Goal: Information Seeking & Learning: Learn about a topic

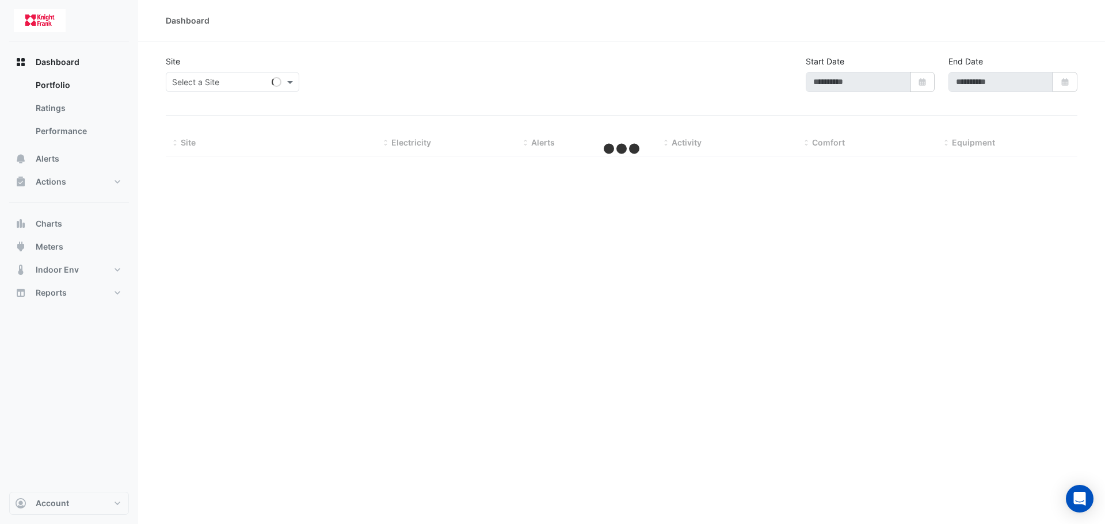
type input "**********"
select select "***"
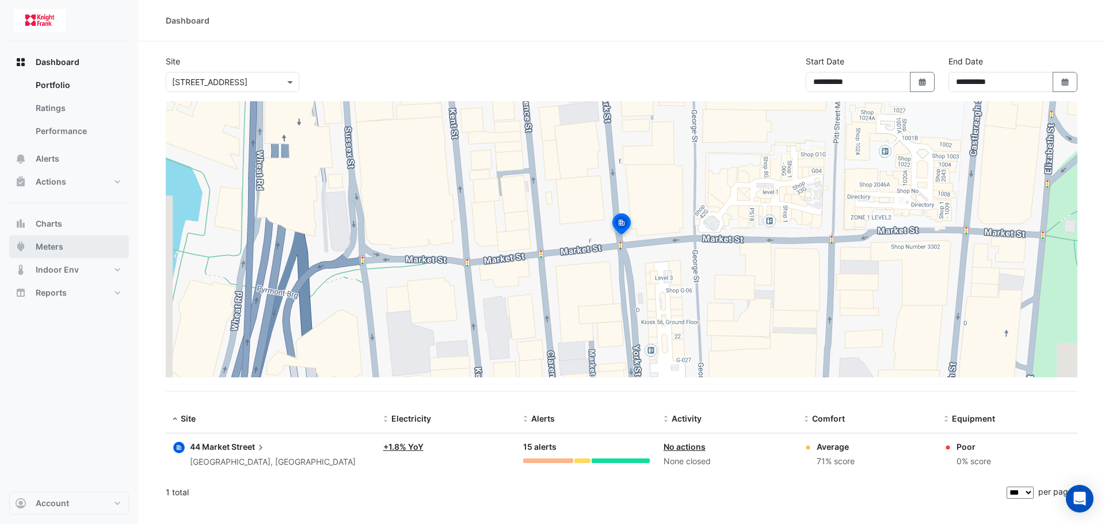
click at [60, 242] on span "Meters" at bounding box center [50, 247] width 28 height 12
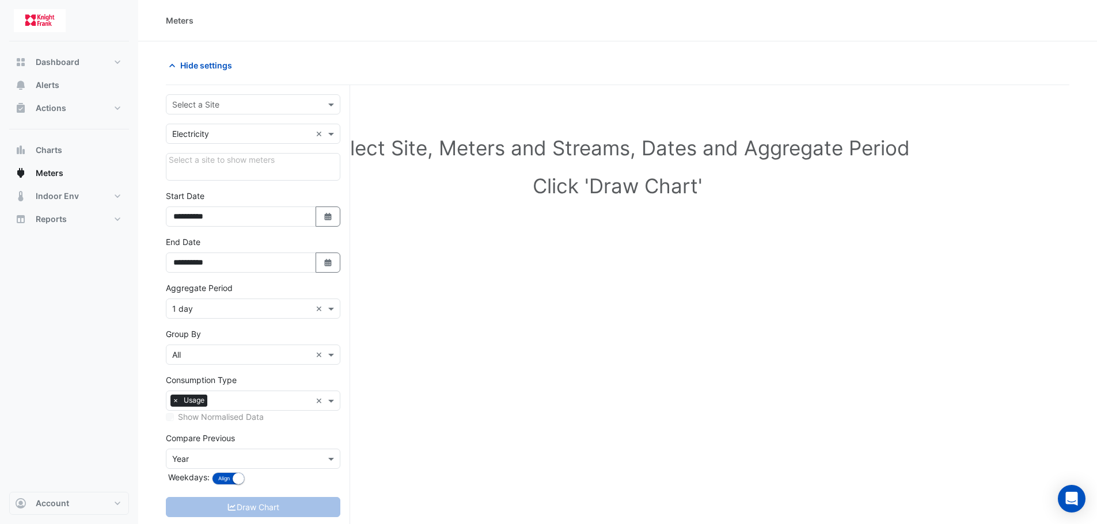
click at [223, 102] on input "text" at bounding box center [241, 105] width 139 height 12
click at [231, 129] on span "[STREET_ADDRESS]" at bounding box center [213, 129] width 75 height 10
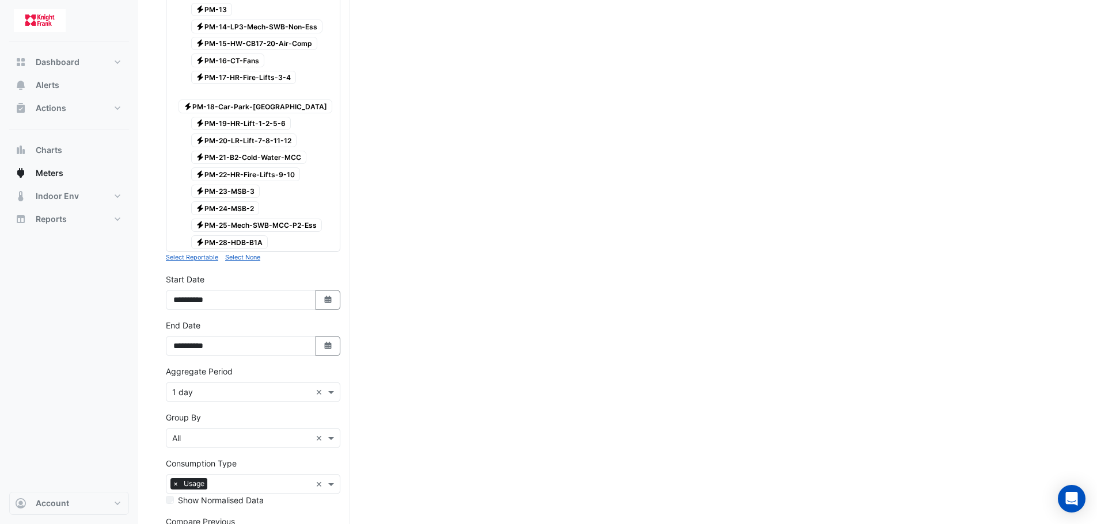
scroll to position [516, 0]
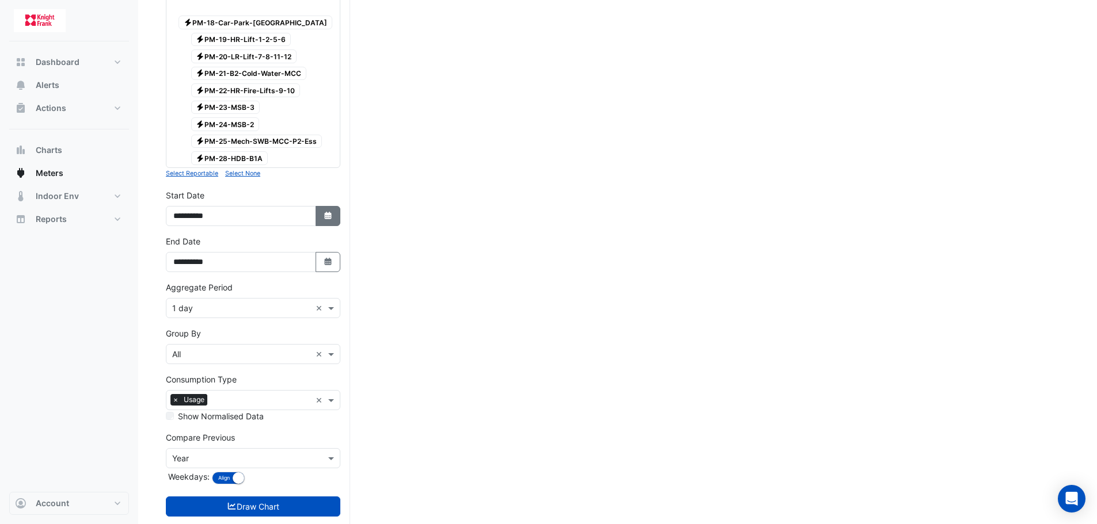
click at [325, 212] on icon "button" at bounding box center [327, 215] width 7 height 7
select select "*"
select select "****"
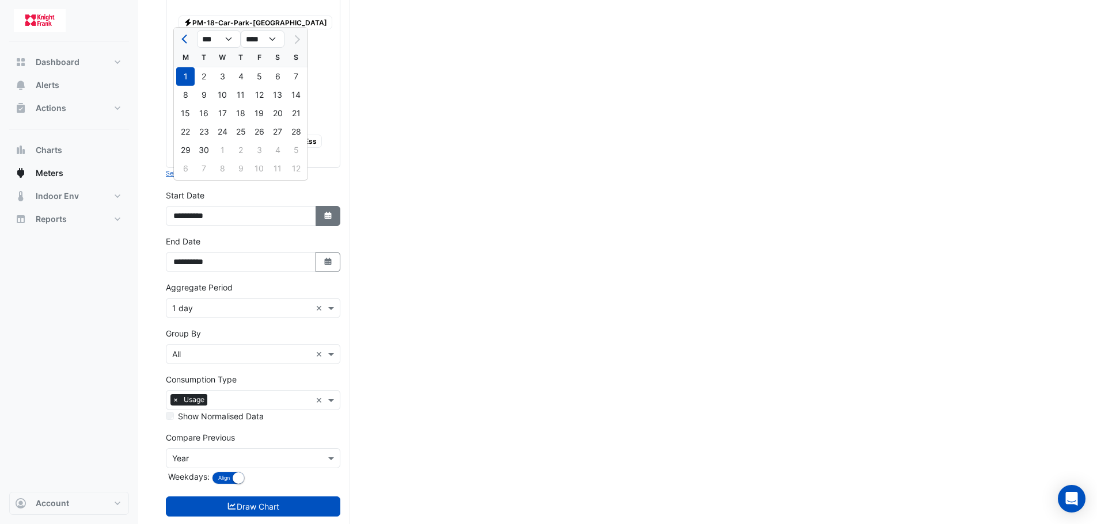
click at [323, 212] on icon "Select Date" at bounding box center [328, 216] width 10 height 8
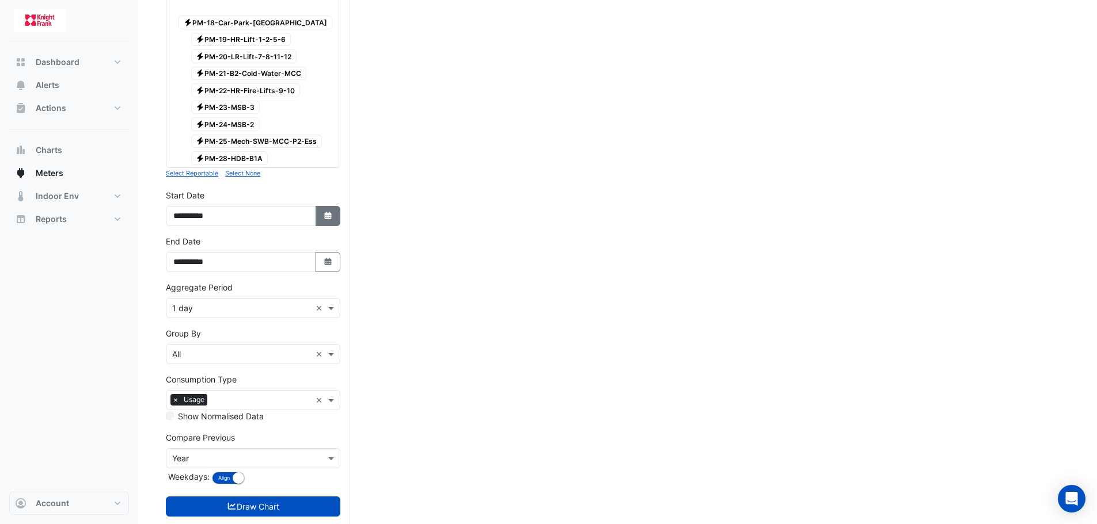
click at [318, 206] on button "Select Date" at bounding box center [327, 216] width 25 height 20
select select "*"
select select "****"
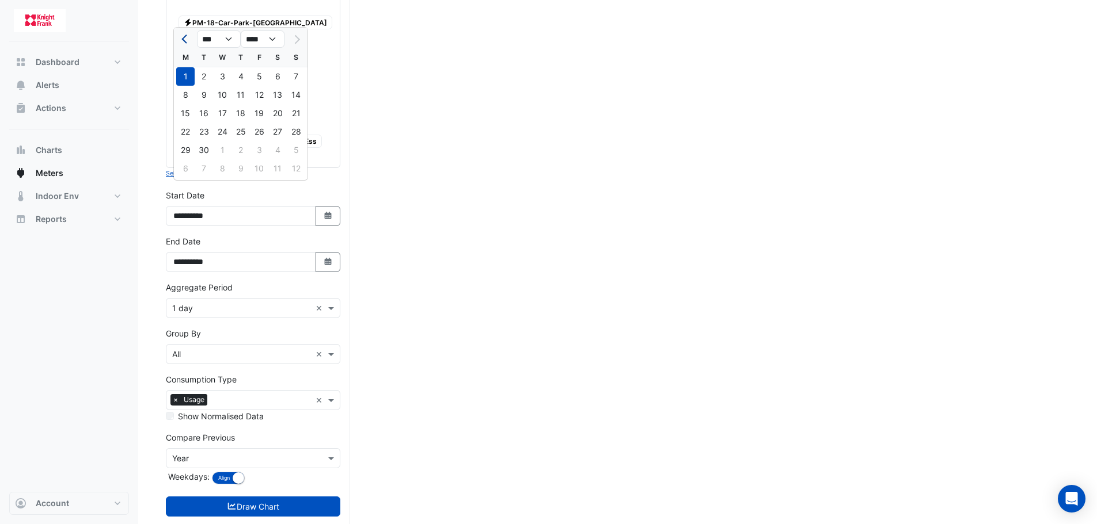
click at [182, 35] on button "Previous month" at bounding box center [185, 39] width 14 height 18
select select "*"
click at [201, 73] on div "1" at bounding box center [204, 76] width 18 height 18
type input "**********"
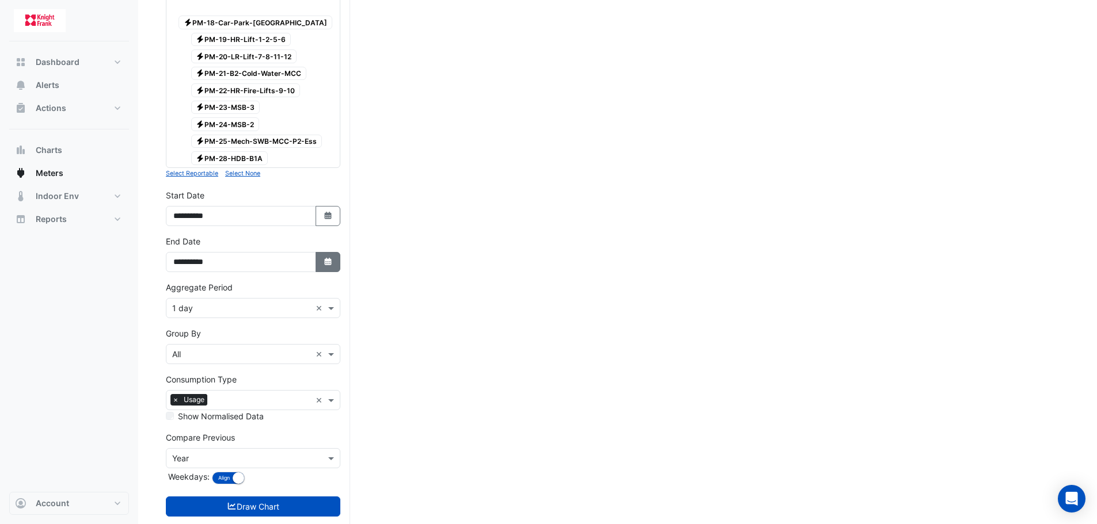
click at [329, 258] on icon "button" at bounding box center [327, 261] width 7 height 7
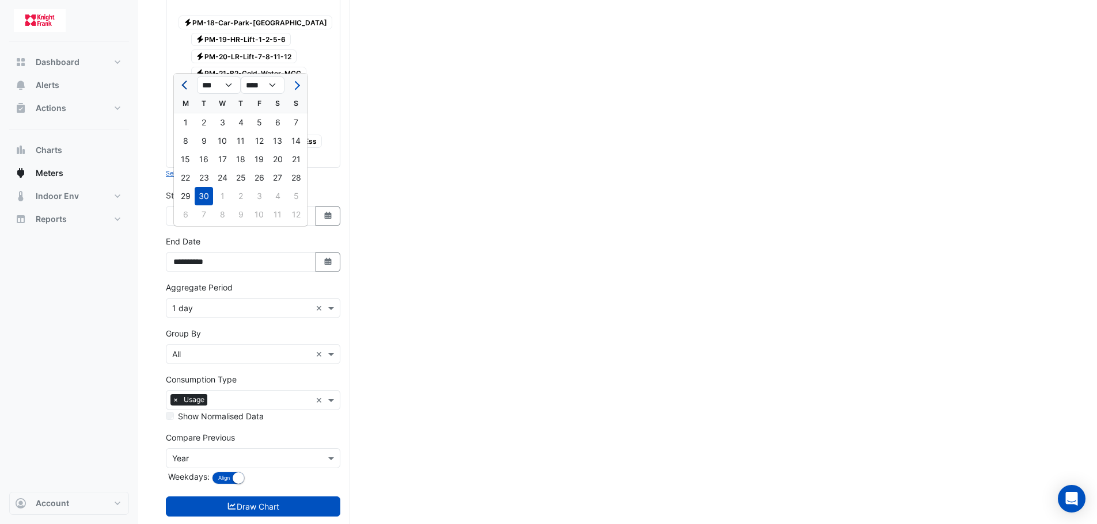
click at [184, 84] on span "Previous month" at bounding box center [185, 85] width 9 height 9
select select "*"
click at [246, 195] on div "31" at bounding box center [240, 196] width 18 height 18
type input "**********"
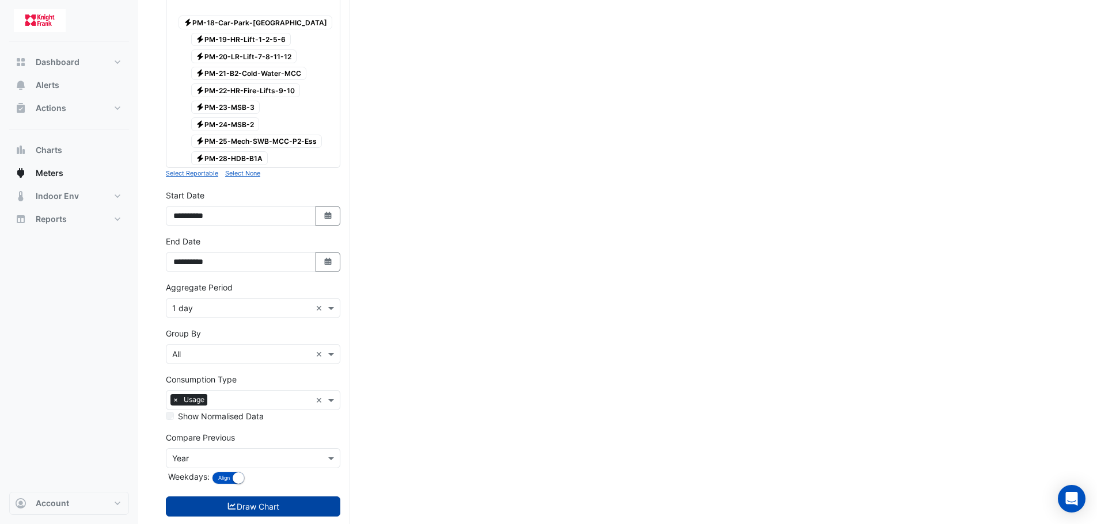
click at [245, 497] on button "Draw Chart" at bounding box center [253, 507] width 174 height 20
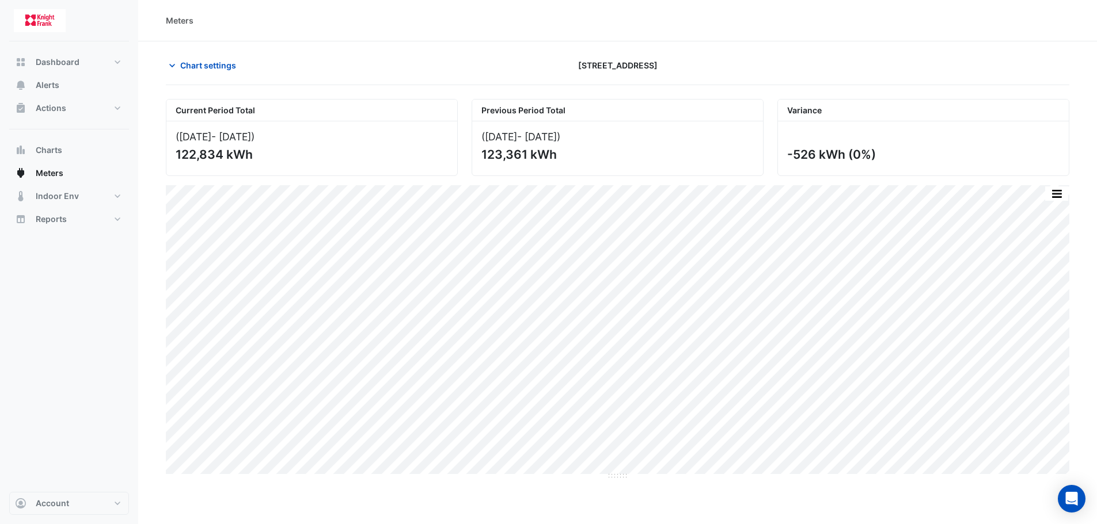
drag, startPoint x: 222, startPoint y: 155, endPoint x: 142, endPoint y: 147, distance: 79.8
copy div "122,834"
click at [188, 62] on span "Chart settings" at bounding box center [208, 65] width 56 height 12
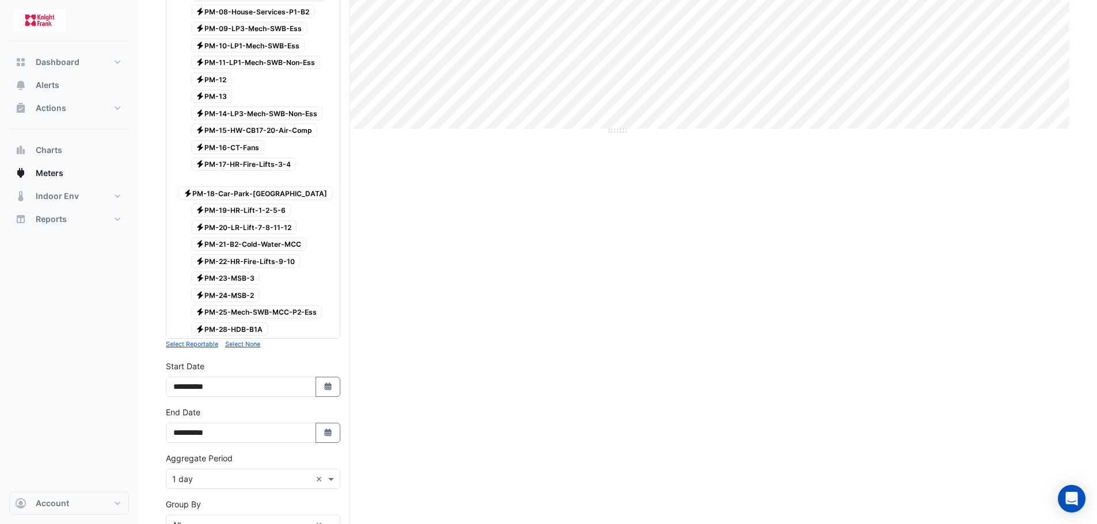
scroll to position [516, 0]
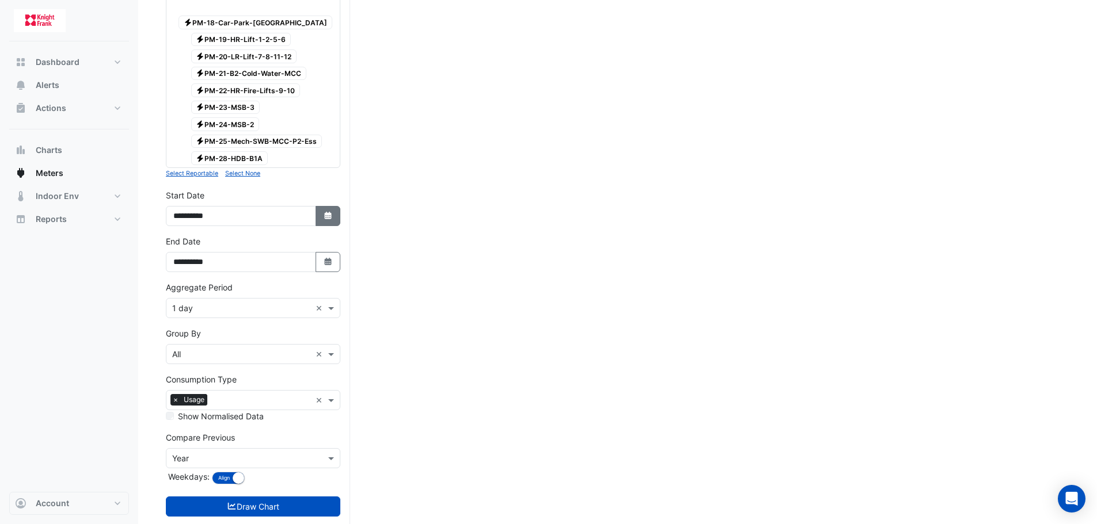
click at [331, 212] on icon "button" at bounding box center [327, 215] width 7 height 7
select select "*"
select select "****"
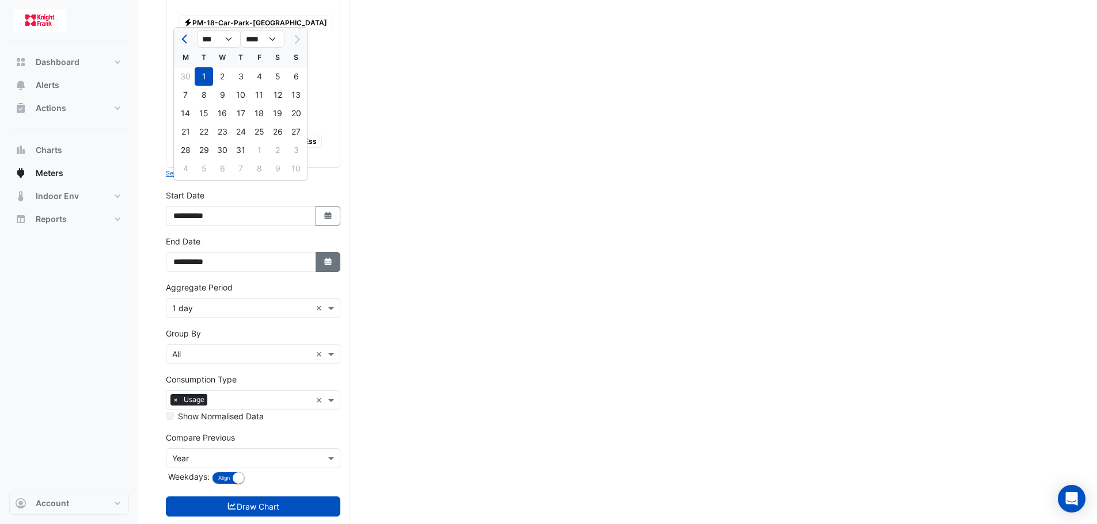
click at [333, 252] on button "Select Date" at bounding box center [327, 262] width 25 height 20
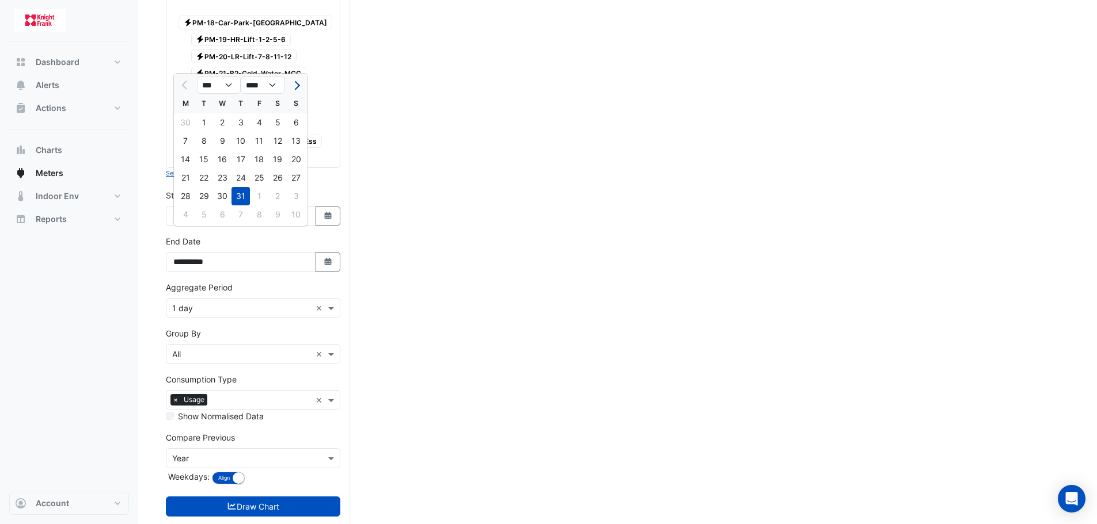
click at [294, 83] on span "Next month" at bounding box center [295, 85] width 9 height 9
select select "*"
click at [295, 198] on div "31" at bounding box center [296, 196] width 18 height 18
type input "**********"
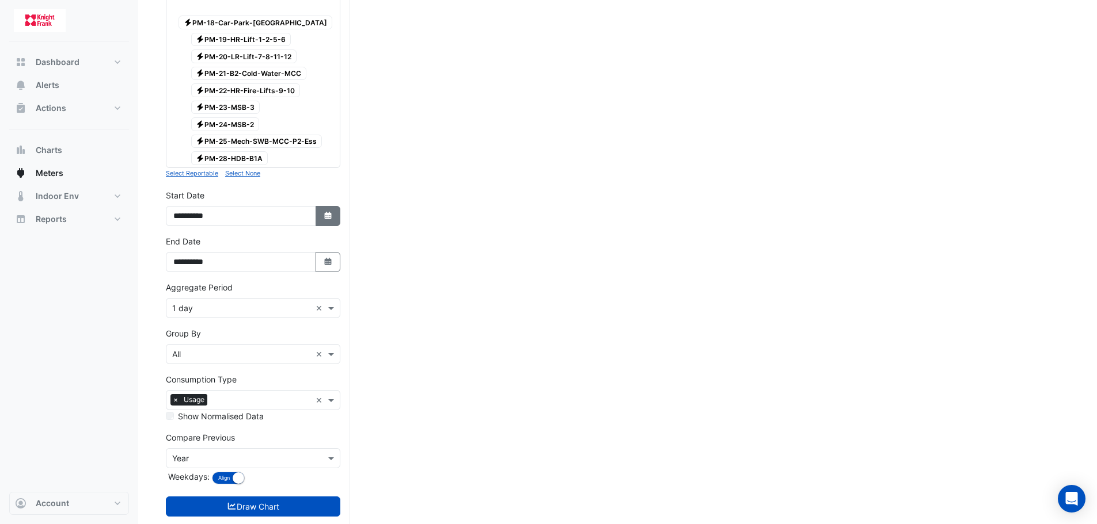
click at [323, 212] on icon "Select Date" at bounding box center [328, 216] width 10 height 8
select select "*"
select select "****"
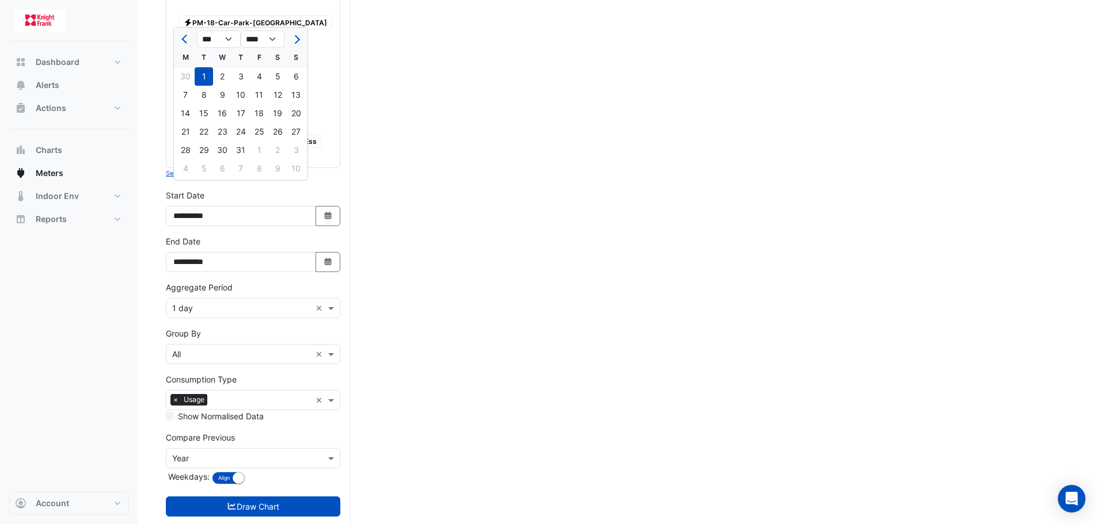
click at [204, 73] on div "1" at bounding box center [204, 76] width 18 height 18
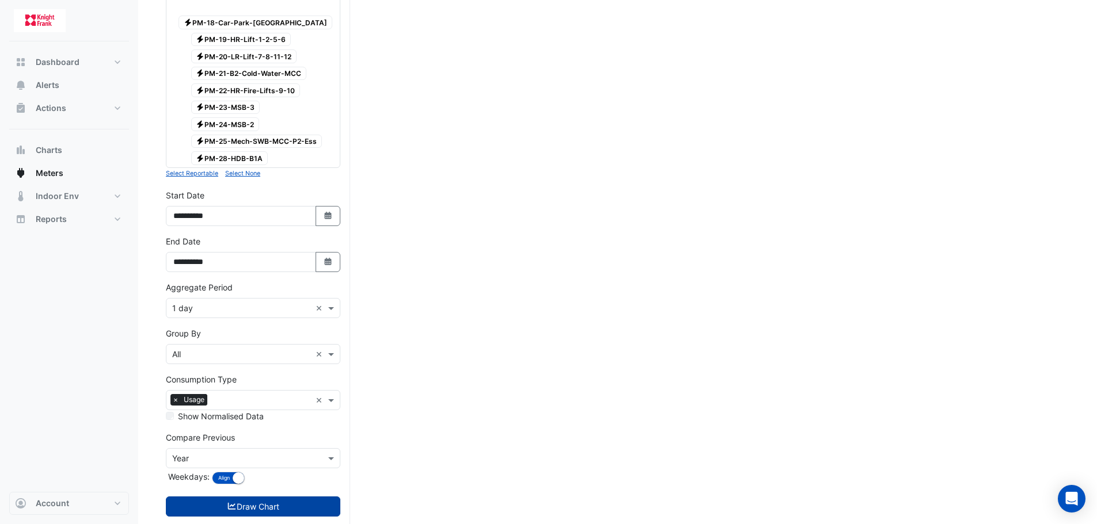
click at [264, 497] on button "Draw Chart" at bounding box center [253, 507] width 174 height 20
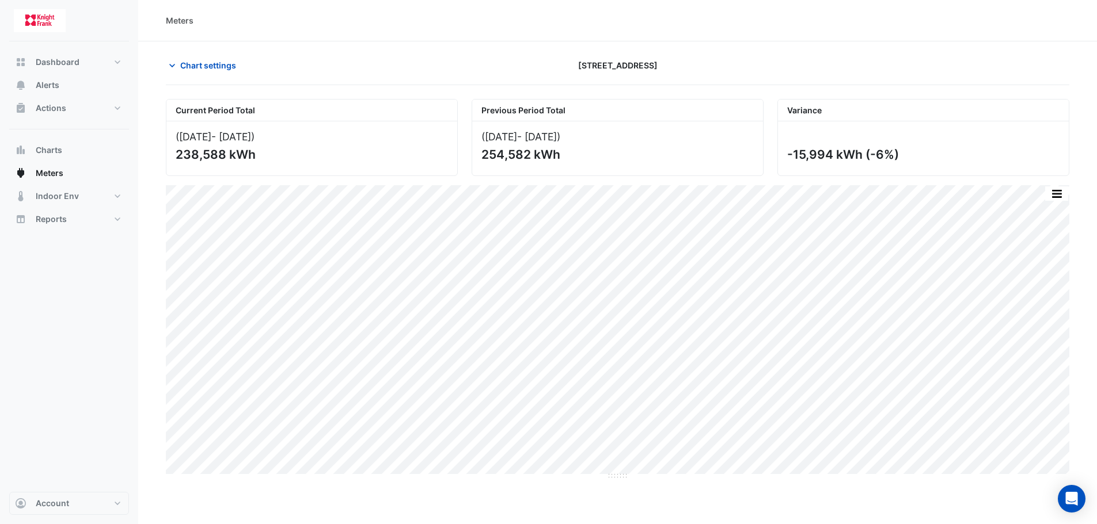
drag, startPoint x: 225, startPoint y: 153, endPoint x: 170, endPoint y: 151, distance: 54.7
click at [170, 151] on div "([DATE] - [DATE] ) 238,588 kWh" at bounding box center [311, 148] width 291 height 54
copy div "238,588"
click at [174, 62] on icon "button" at bounding box center [172, 66] width 12 height 12
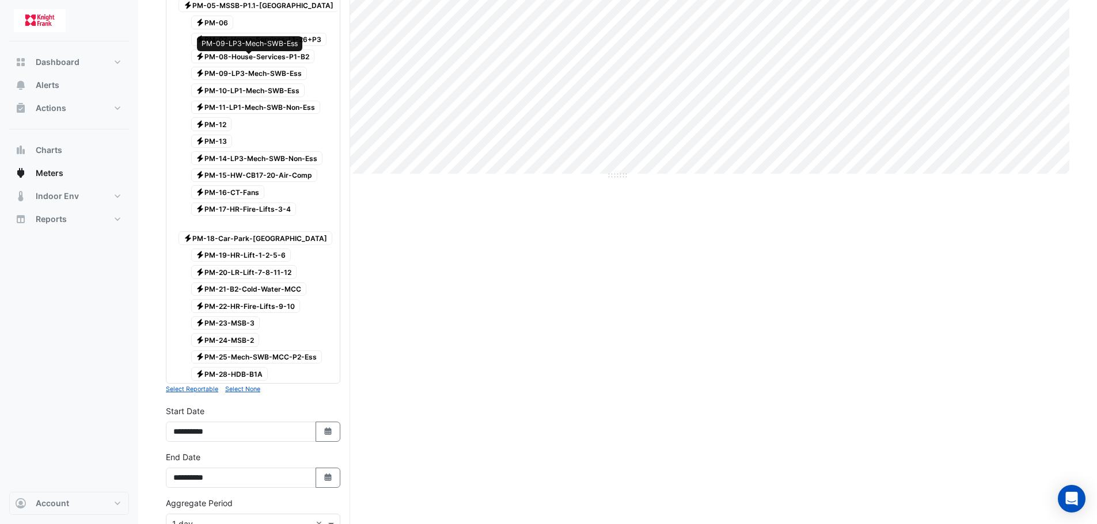
scroll to position [516, 0]
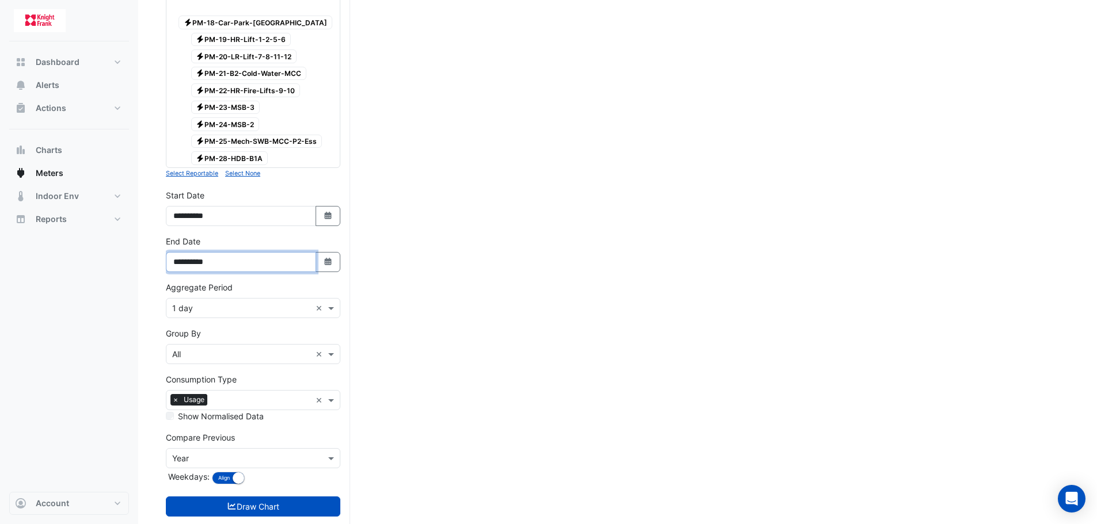
click at [307, 252] on input "**********" at bounding box center [241, 262] width 150 height 20
click at [321, 252] on button "Select Date" at bounding box center [327, 262] width 25 height 20
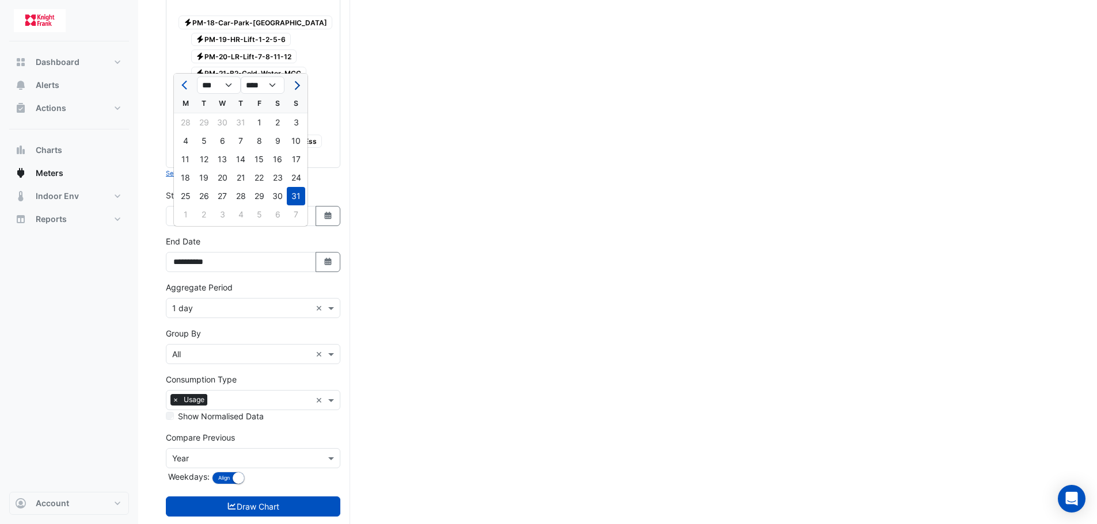
click at [295, 82] on span "Next month" at bounding box center [295, 85] width 9 height 9
select select "*"
click at [205, 192] on div "30" at bounding box center [204, 196] width 18 height 18
type input "**********"
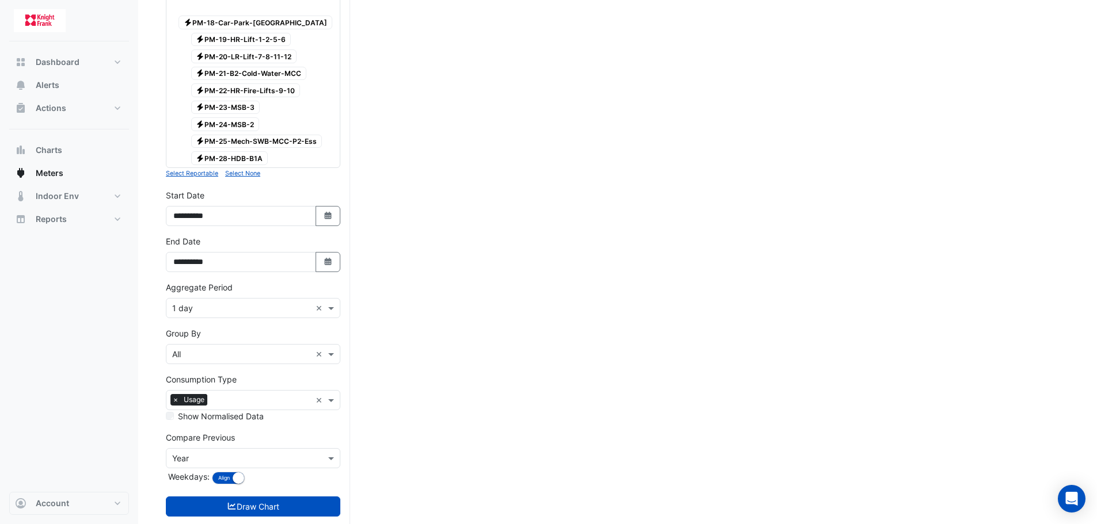
click at [327, 202] on div "**********" at bounding box center [253, 212] width 188 height 46
click at [328, 212] on icon "button" at bounding box center [327, 215] width 7 height 7
select select "*"
select select "****"
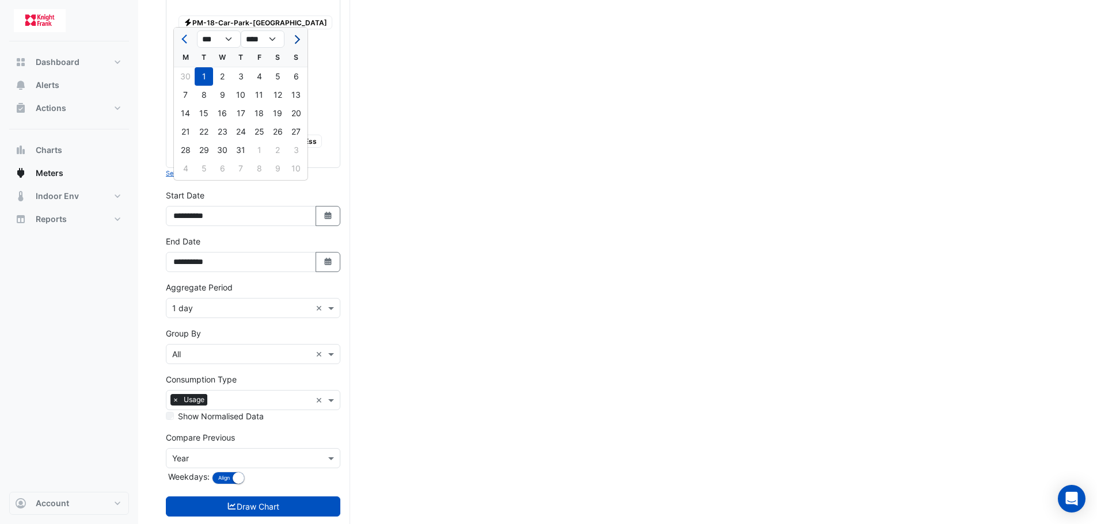
click at [301, 39] on button "Next month" at bounding box center [296, 39] width 14 height 18
select select "*"
click at [256, 73] on div "1" at bounding box center [259, 76] width 18 height 18
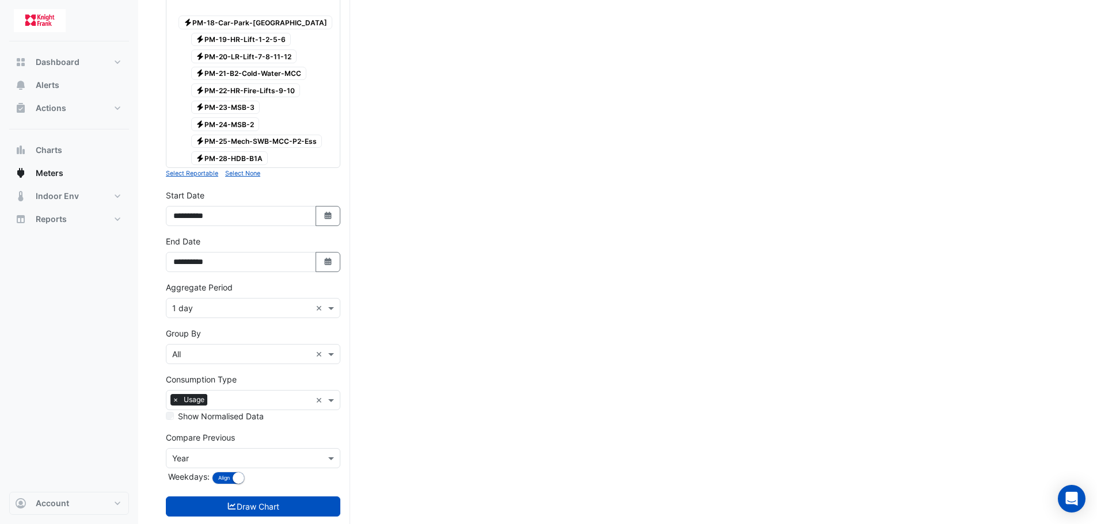
type input "**********"
click at [317, 206] on button "Select Date" at bounding box center [327, 216] width 25 height 20
select select "*"
select select "****"
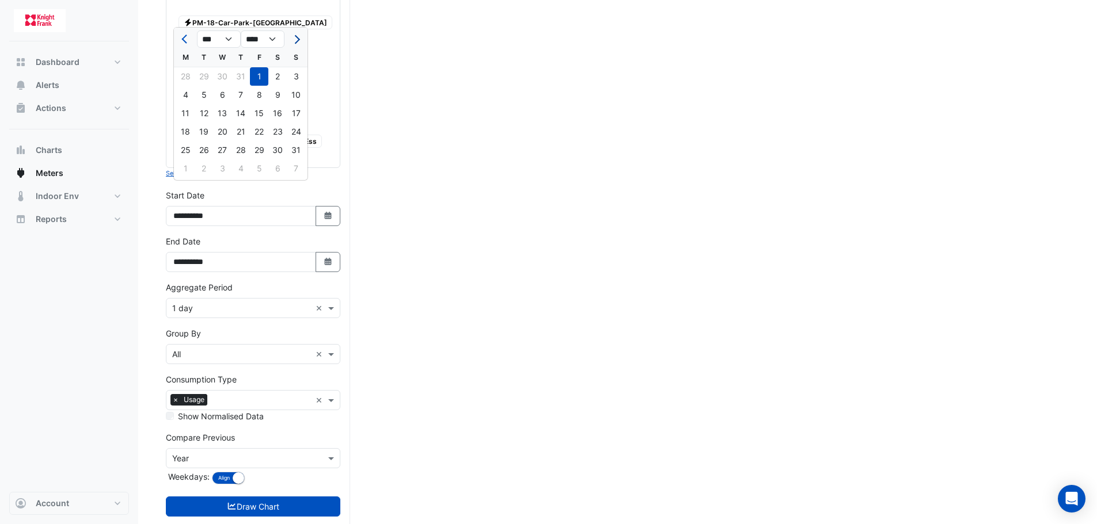
click at [295, 38] on span "Next month" at bounding box center [295, 39] width 9 height 9
select select "*"
click at [183, 78] on div "1" at bounding box center [185, 76] width 18 height 18
type input "**********"
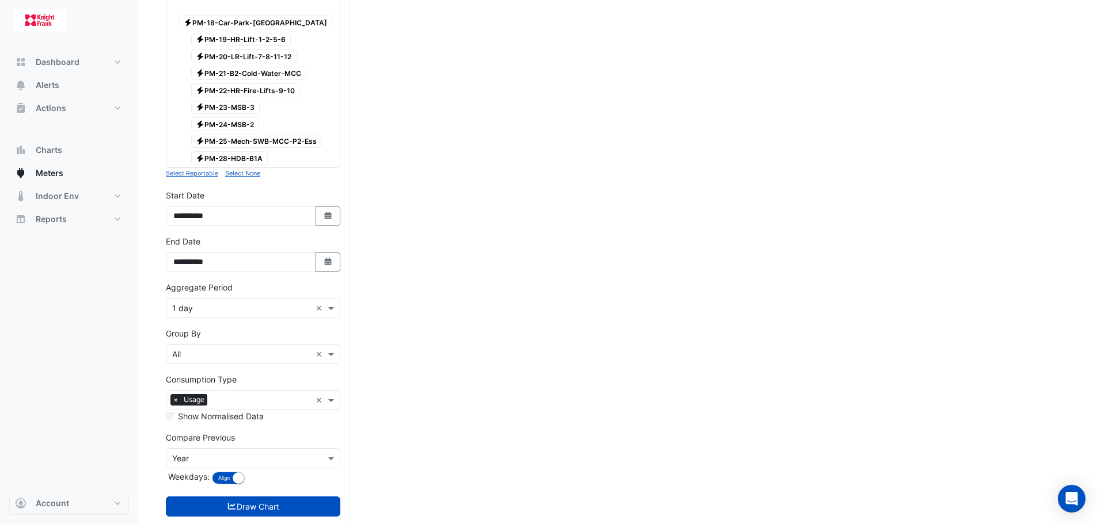
click at [390, 214] on div "Current Period Total ([DATE] - [DATE] ) 238,588 kWh Previous Period Total ([DAT…" at bounding box center [617, 66] width 903 height 966
click at [267, 497] on button "Draw Chart" at bounding box center [253, 507] width 174 height 20
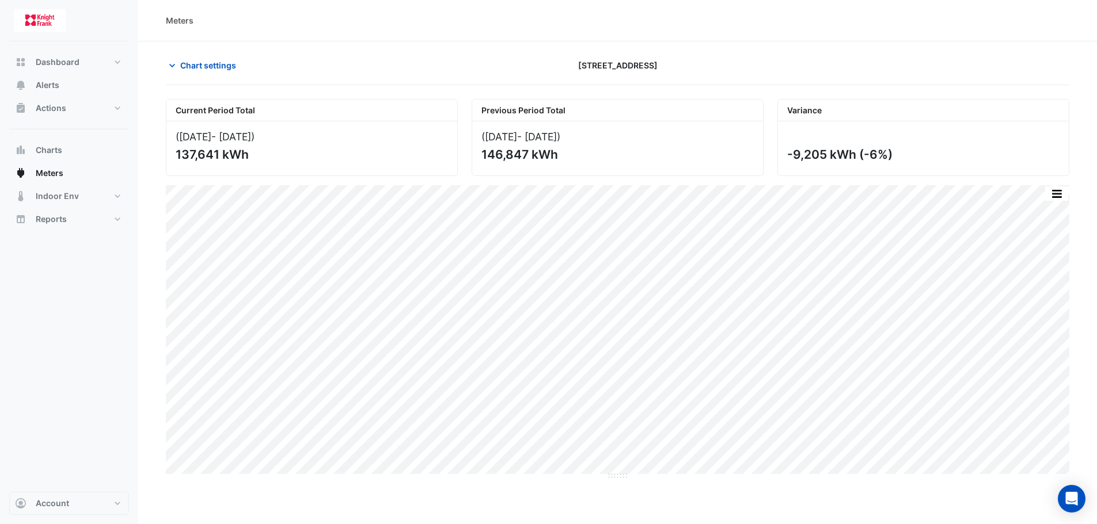
drag, startPoint x: 218, startPoint y: 158, endPoint x: 172, endPoint y: 154, distance: 46.2
click at [172, 154] on div "([DATE] - [DATE] ) 137,641 kWh" at bounding box center [311, 148] width 291 height 54
copy div "137,641"
click at [170, 62] on icon "button" at bounding box center [172, 66] width 12 height 12
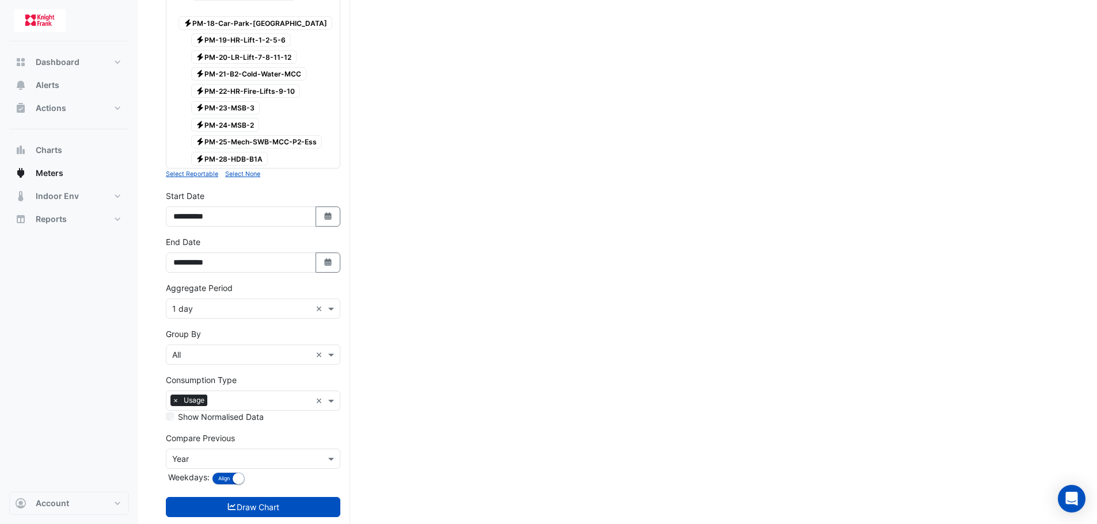
scroll to position [516, 0]
click at [326, 212] on icon "button" at bounding box center [327, 215] width 7 height 7
select select "*"
select select "****"
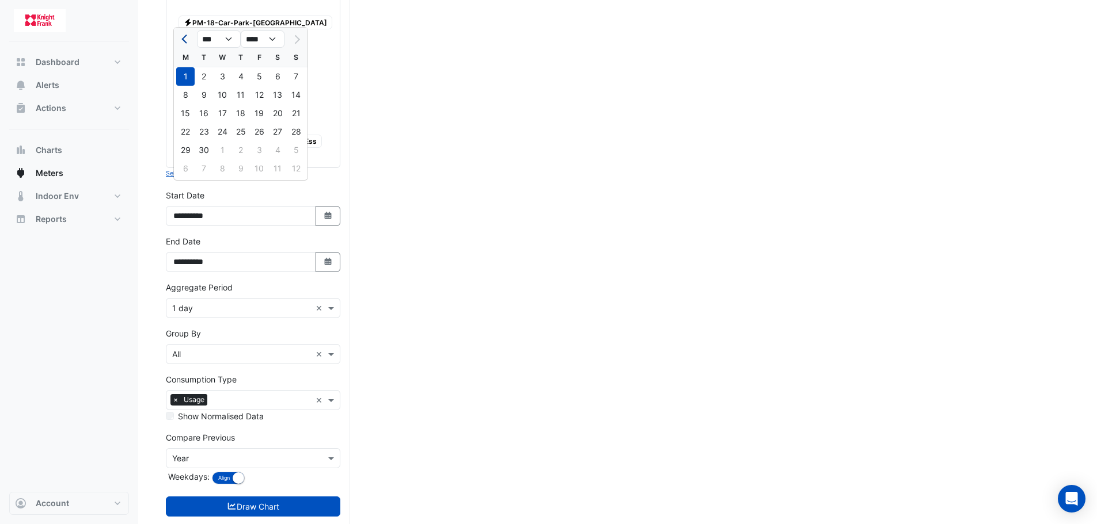
click at [180, 37] on button "Previous month" at bounding box center [185, 39] width 14 height 18
select select "*"
click at [256, 75] on div "1" at bounding box center [259, 76] width 18 height 18
type input "**********"
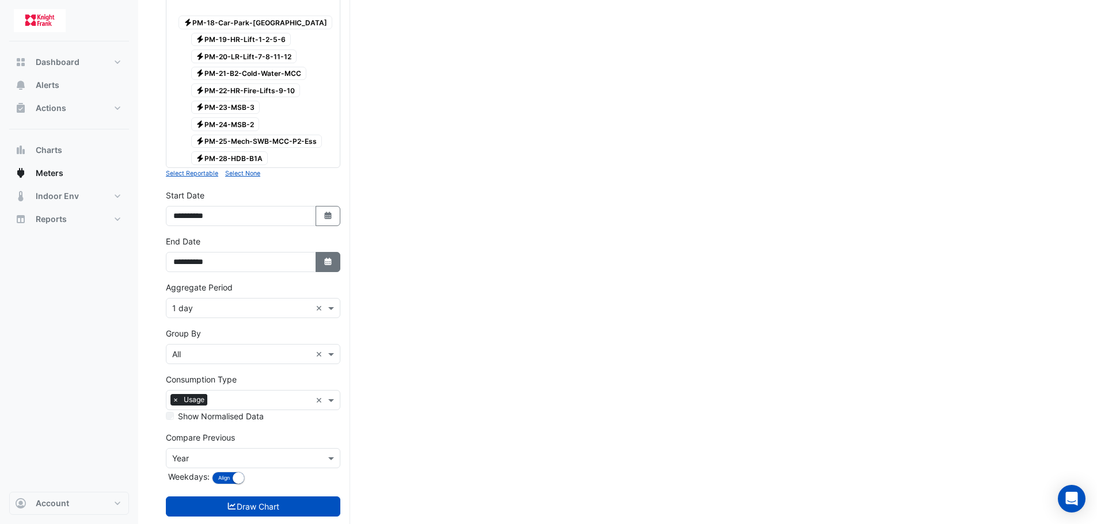
click at [323, 252] on button "Select Date" at bounding box center [327, 262] width 25 height 20
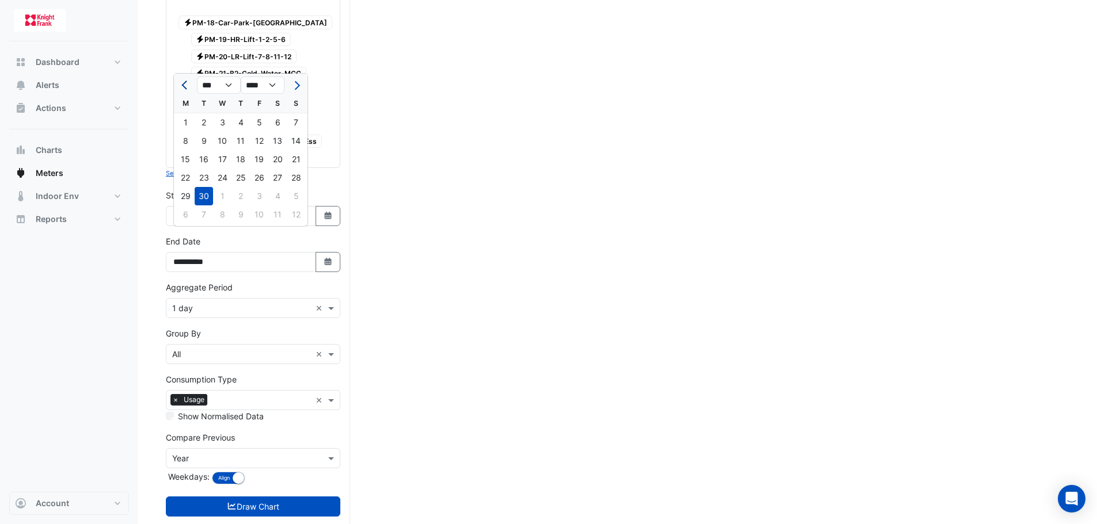
click at [185, 87] on span "Previous month" at bounding box center [185, 85] width 9 height 9
select select "*"
click at [295, 196] on div "31" at bounding box center [296, 196] width 18 height 18
type input "**********"
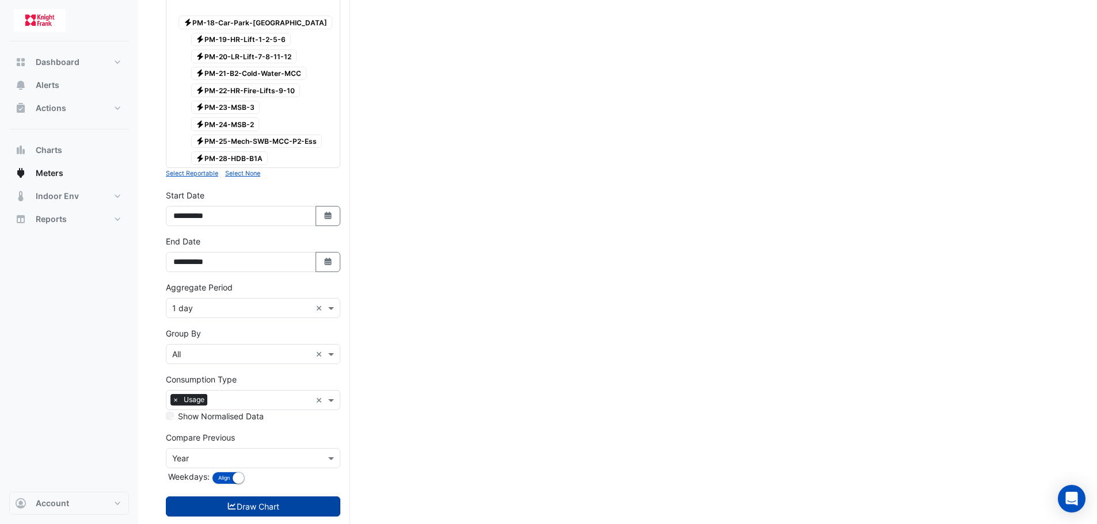
click at [267, 497] on button "Draw Chart" at bounding box center [253, 507] width 174 height 20
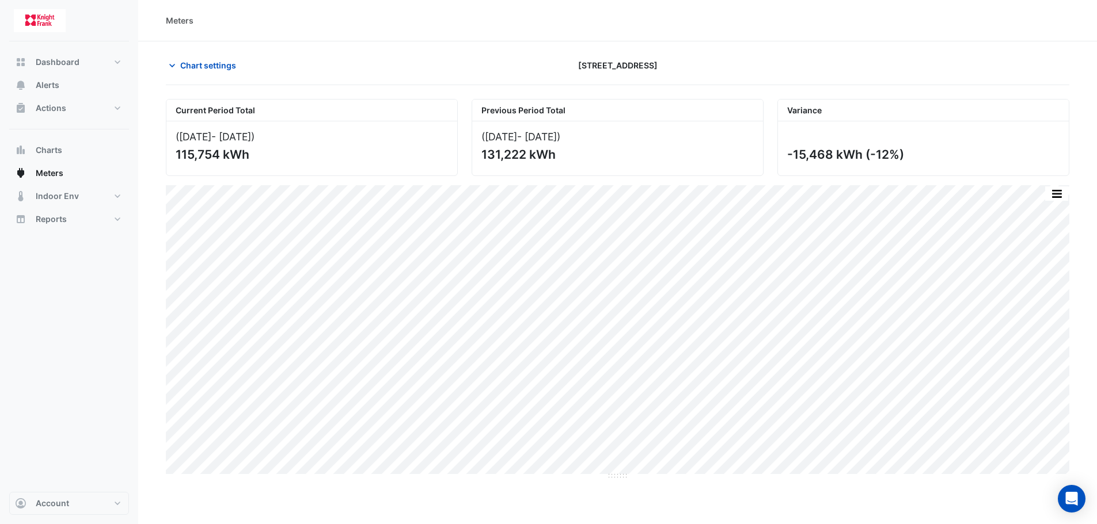
drag, startPoint x: 218, startPoint y: 154, endPoint x: 168, endPoint y: 154, distance: 49.5
click at [168, 154] on div "([DATE] - [DATE] ) 115,754 kWh" at bounding box center [311, 148] width 291 height 54
copy div "115,754"
click at [176, 58] on button "Chart settings" at bounding box center [205, 65] width 78 height 20
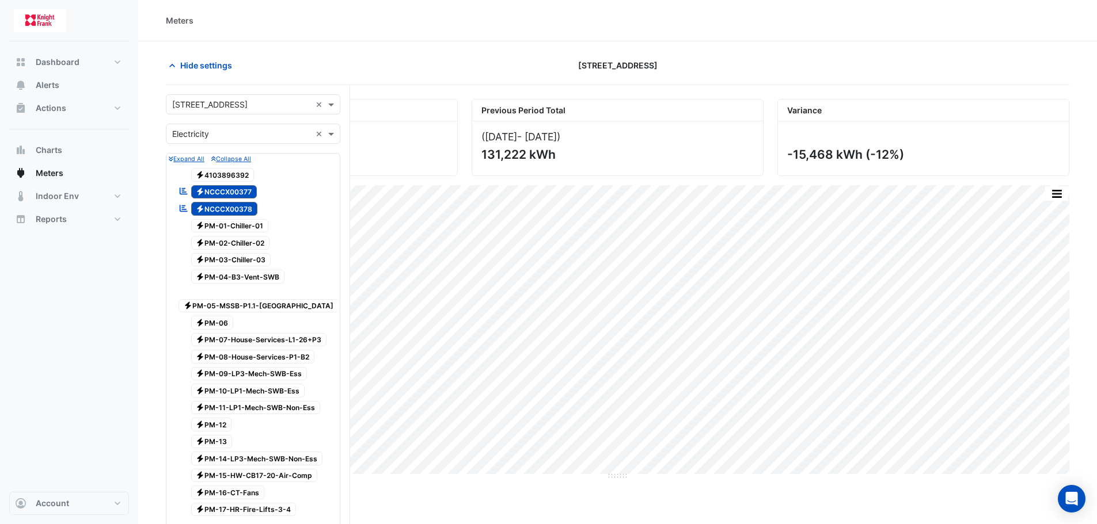
click at [206, 175] on span "Electricity 4103896392" at bounding box center [222, 175] width 63 height 14
click at [222, 191] on span "Electricity NCCCX00377" at bounding box center [224, 192] width 66 height 14
click at [222, 207] on span "Electricity NCCCX00378" at bounding box center [224, 209] width 67 height 14
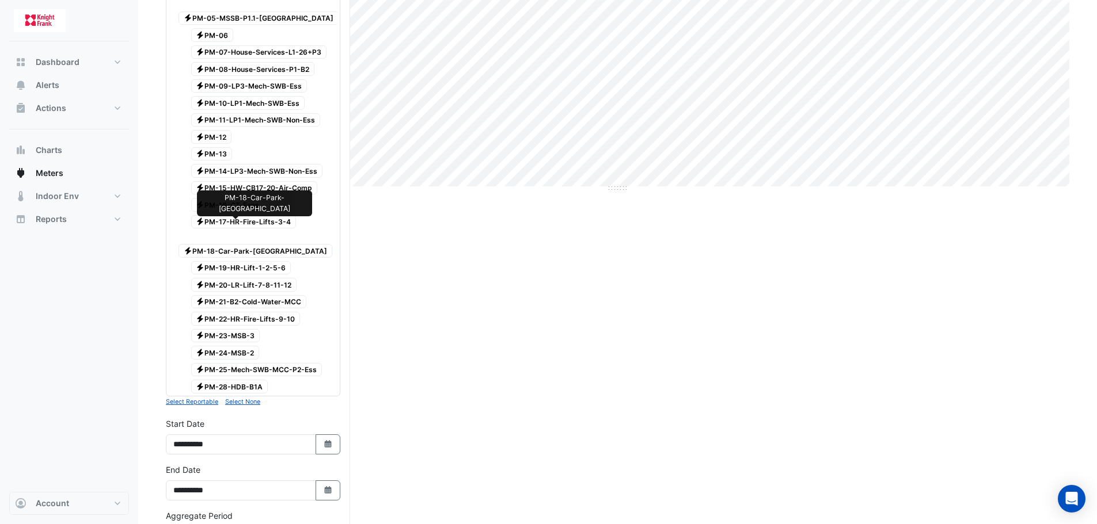
scroll to position [516, 0]
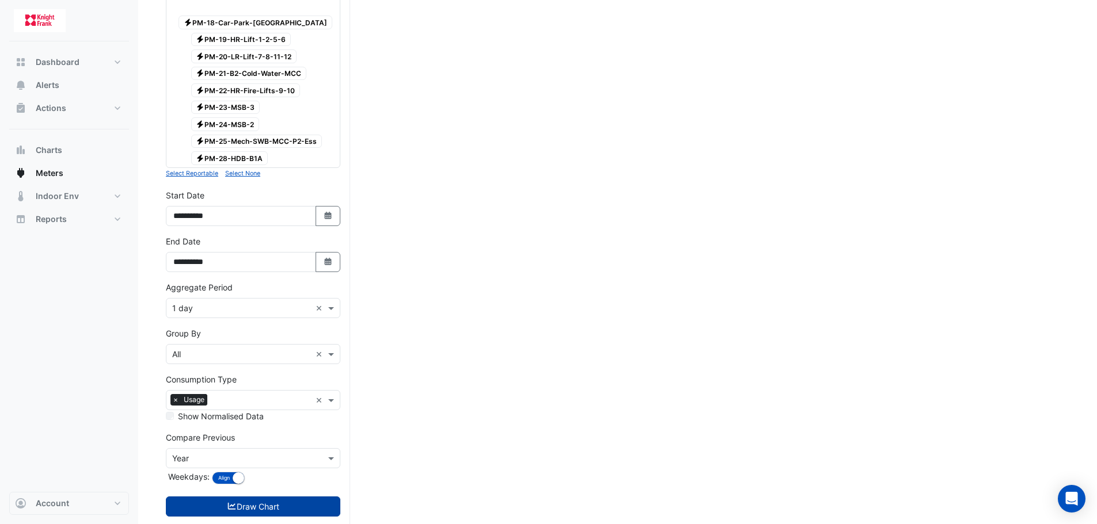
click at [258, 497] on button "Draw Chart" at bounding box center [253, 507] width 174 height 20
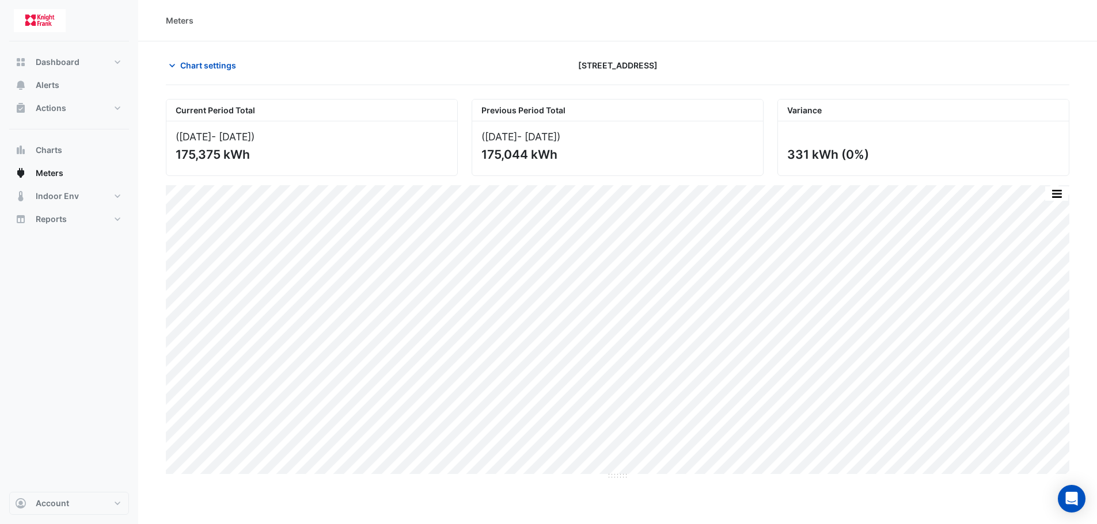
drag, startPoint x: 220, startPoint y: 152, endPoint x: 178, endPoint y: 151, distance: 42.6
click at [178, 151] on div "175,375 kWh" at bounding box center [311, 154] width 270 height 14
copy div "175,375"
drag, startPoint x: 177, startPoint y: 64, endPoint x: 178, endPoint y: 70, distance: 6.6
click at [177, 64] on icon "button" at bounding box center [172, 66] width 12 height 12
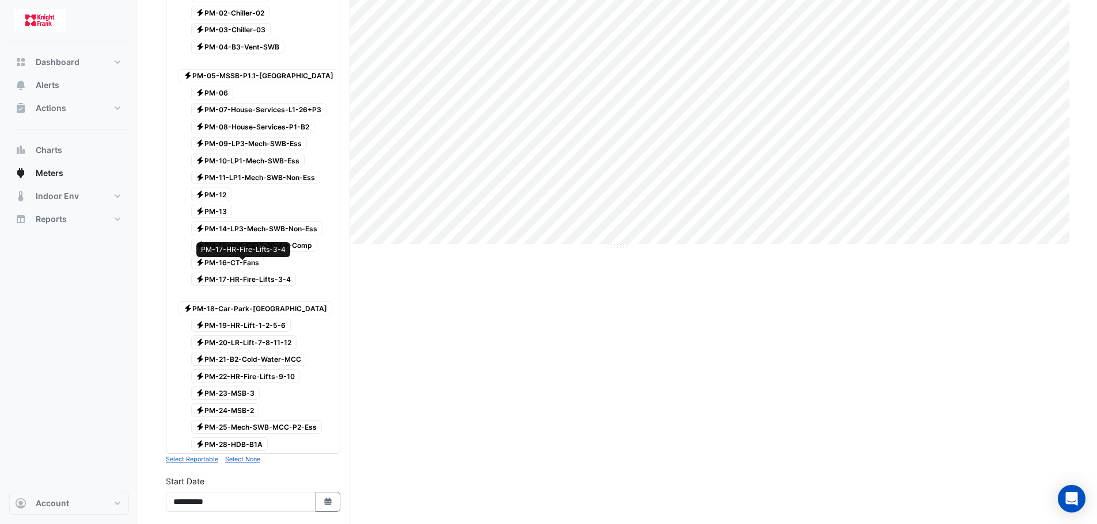
scroll to position [460, 0]
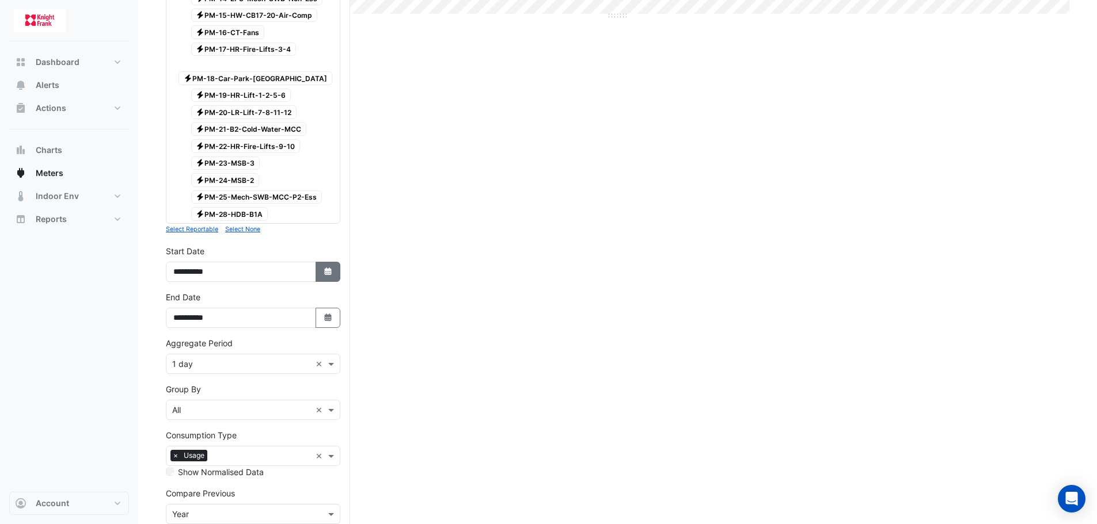
click at [323, 268] on icon "Select Date" at bounding box center [328, 272] width 10 height 8
select select "*"
select select "****"
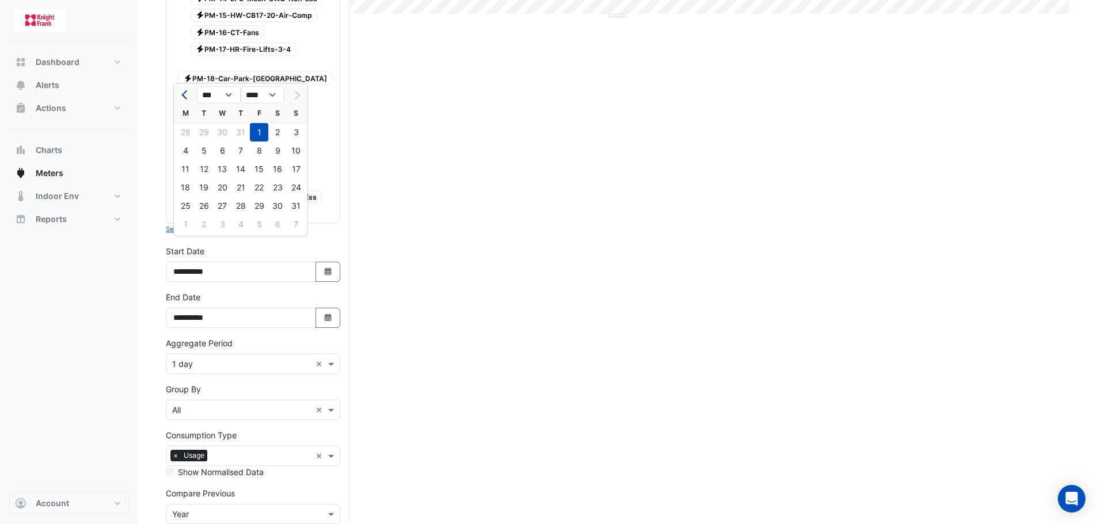
click at [180, 94] on button "Previous month" at bounding box center [185, 95] width 14 height 18
select select "*"
click at [209, 131] on div "1" at bounding box center [204, 132] width 18 height 18
type input "**********"
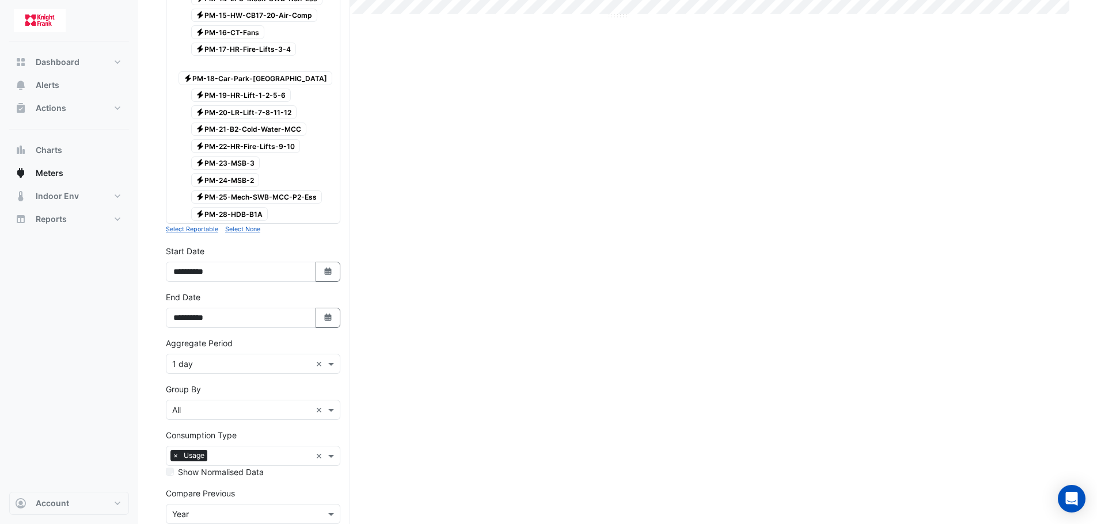
click at [340, 291] on div "**********" at bounding box center [253, 314] width 188 height 46
click at [328, 314] on icon "button" at bounding box center [327, 317] width 7 height 7
select select "*"
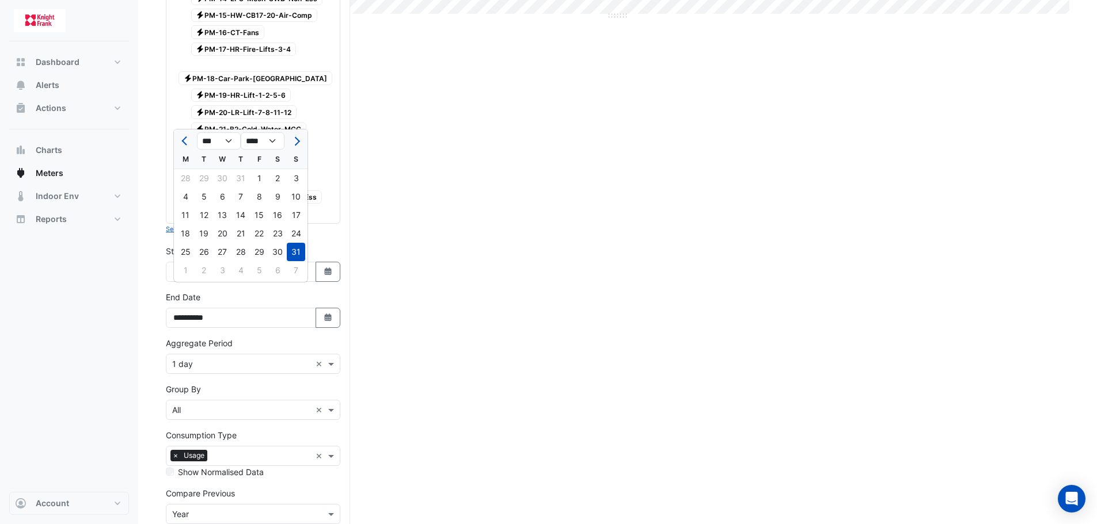
click at [239, 177] on div "31" at bounding box center [240, 178] width 18 height 18
type input "**********"
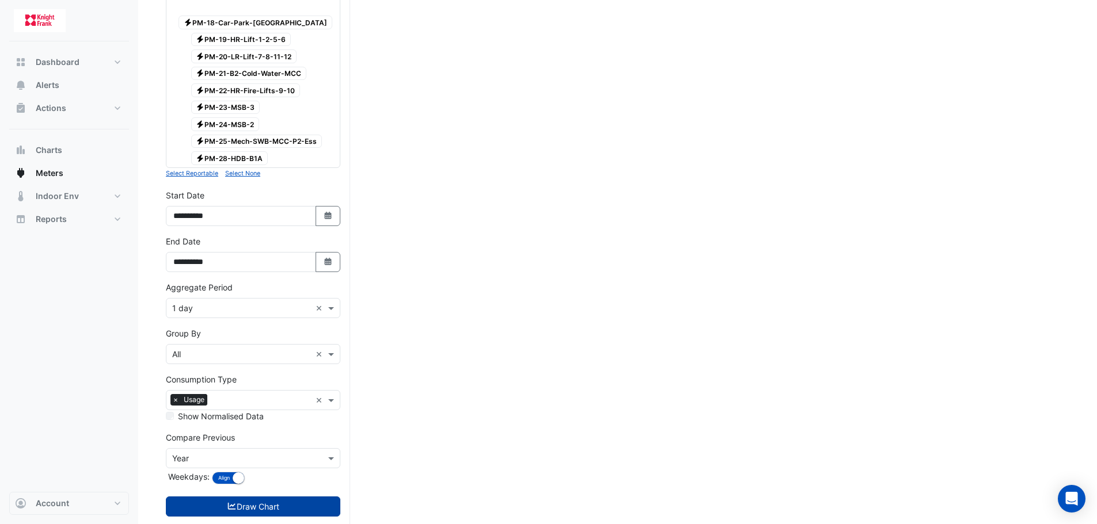
click at [279, 497] on button "Draw Chart" at bounding box center [253, 507] width 174 height 20
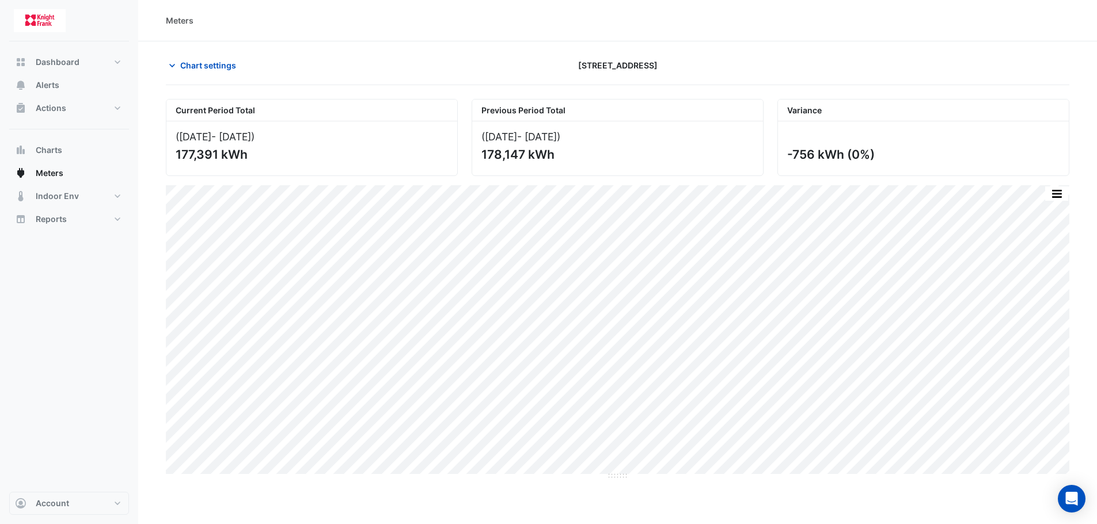
drag, startPoint x: 218, startPoint y: 152, endPoint x: 173, endPoint y: 153, distance: 44.3
click at [173, 153] on div "([DATE] - [DATE] ) 177,391 kWh" at bounding box center [311, 148] width 291 height 54
copy div "177,391"
click at [173, 64] on icon "button" at bounding box center [172, 66] width 12 height 12
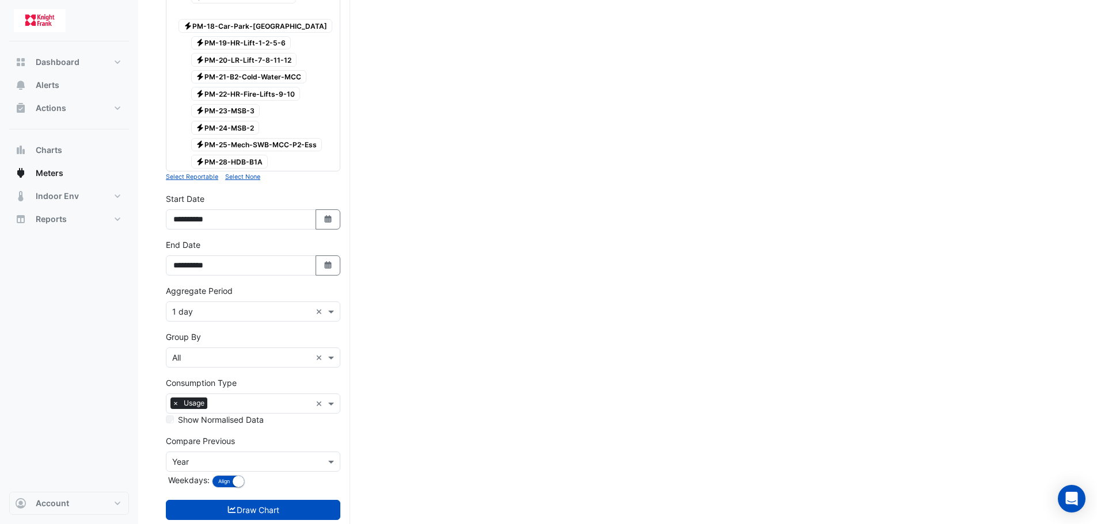
scroll to position [516, 0]
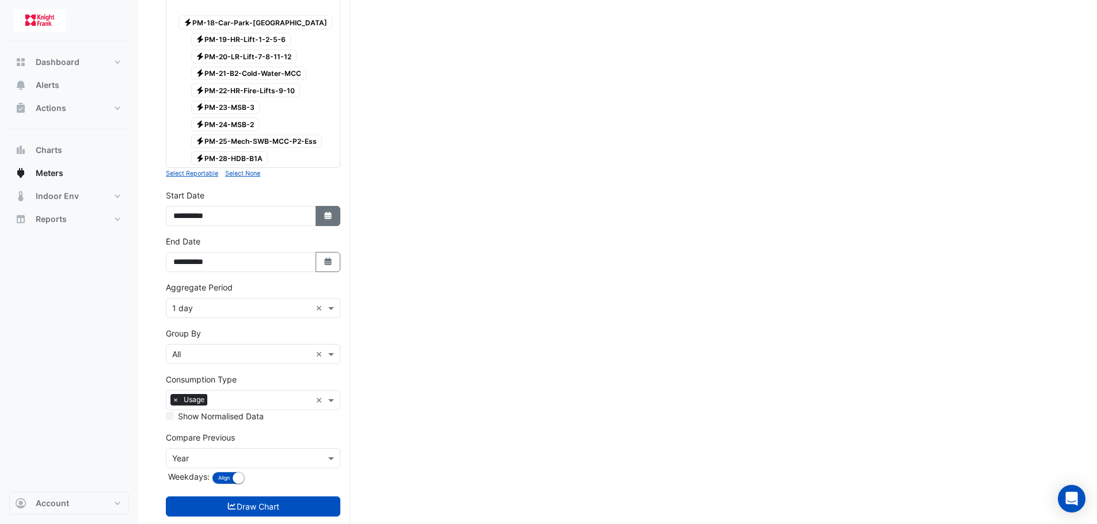
click at [332, 212] on icon "Select Date" at bounding box center [328, 216] width 10 height 8
select select "*"
select select "****"
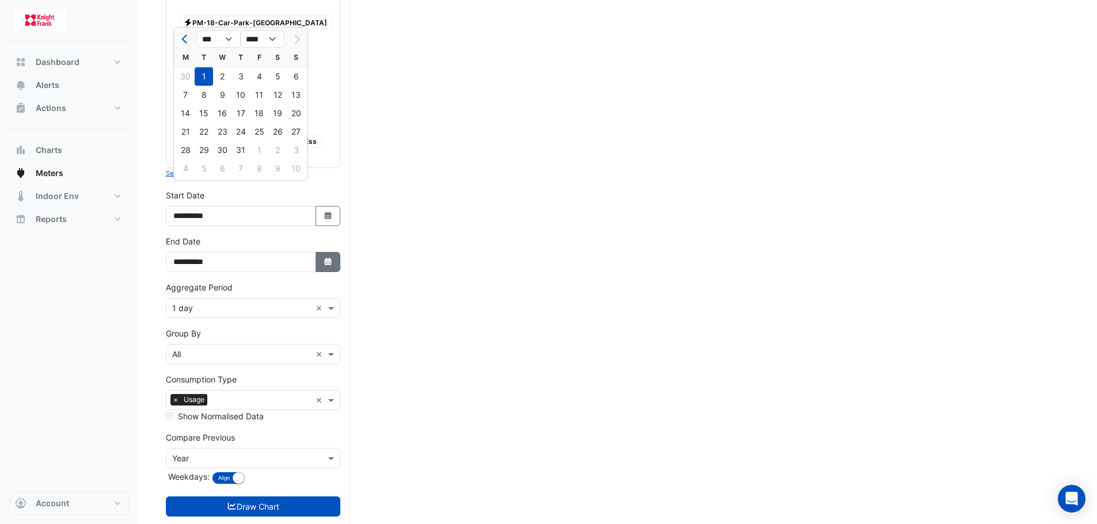
click at [323, 258] on icon "Select Date" at bounding box center [328, 262] width 10 height 8
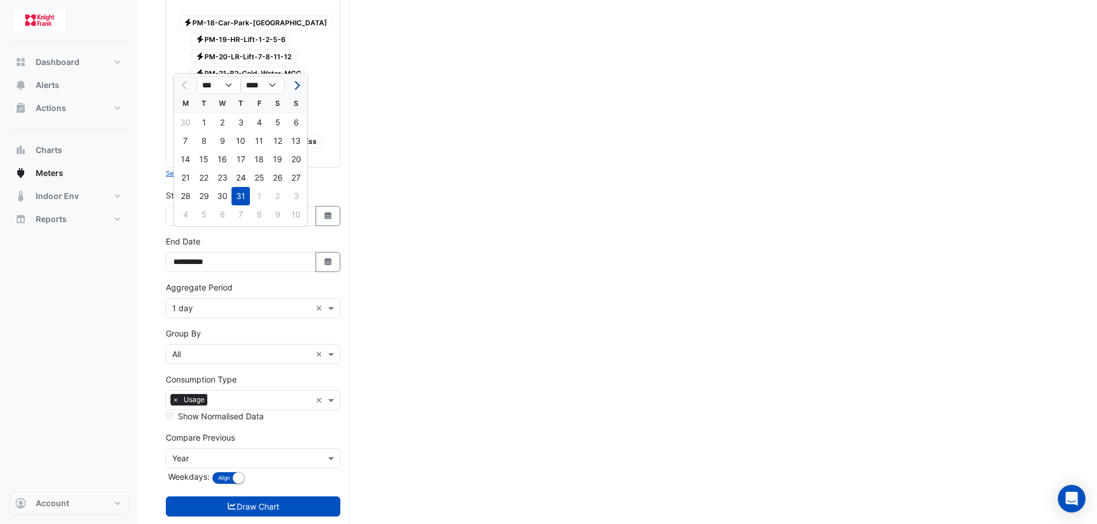
click at [298, 85] on span "Next month" at bounding box center [295, 85] width 9 height 9
select select "*"
click at [202, 199] on div "30" at bounding box center [204, 196] width 18 height 18
type input "**********"
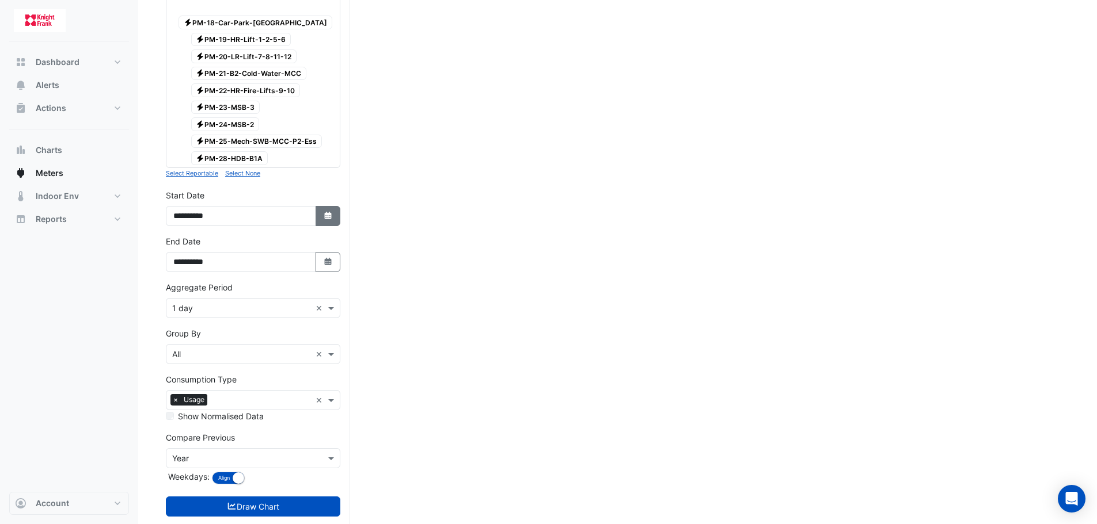
click at [326, 206] on button "Select Date" at bounding box center [327, 216] width 25 height 20
select select "*"
select select "****"
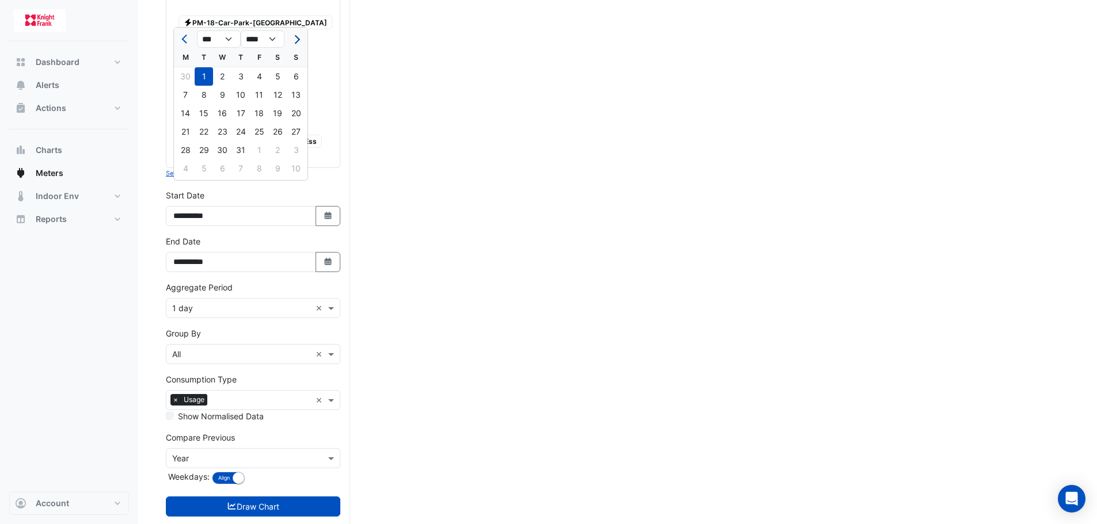
click at [298, 40] on span "Next month" at bounding box center [295, 39] width 9 height 9
select select "*"
click at [186, 78] on div "1" at bounding box center [185, 76] width 18 height 18
type input "**********"
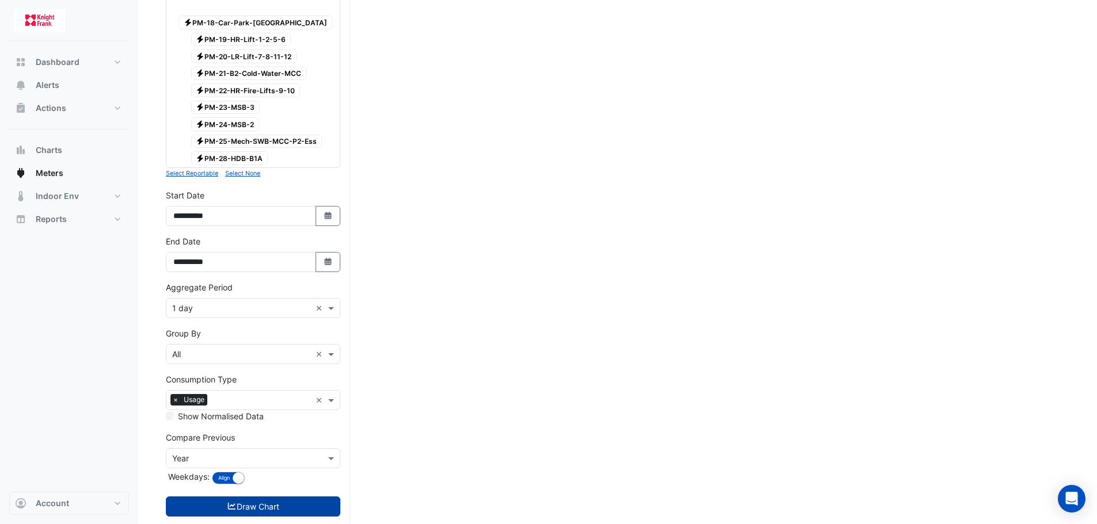
click at [277, 497] on button "Draw Chart" at bounding box center [253, 507] width 174 height 20
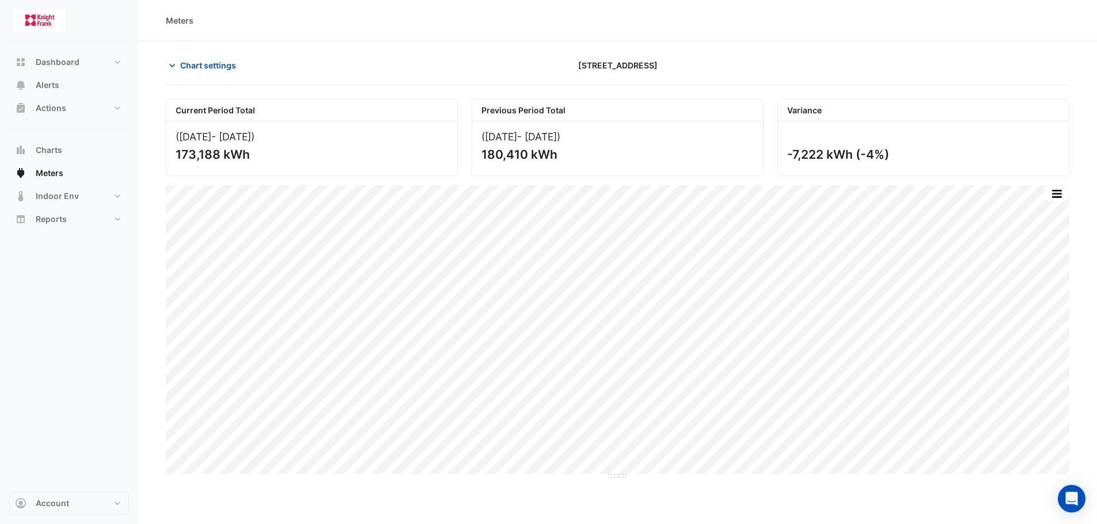
drag, startPoint x: 218, startPoint y: 155, endPoint x: 168, endPoint y: 155, distance: 50.1
click at [168, 155] on div "([DATE] - [DATE] ) 173,188 kWh" at bounding box center [311, 148] width 291 height 54
copy div "173,188"
